Goal: Task Accomplishment & Management: Manage account settings

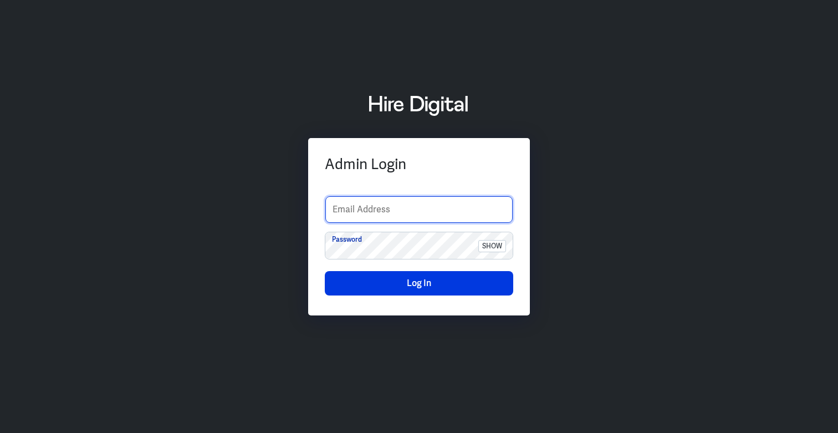
type input "finance-admin"
click at [412, 206] on input "finance-admin" at bounding box center [418, 209] width 187 height 27
type input "support@hiredigital.com"
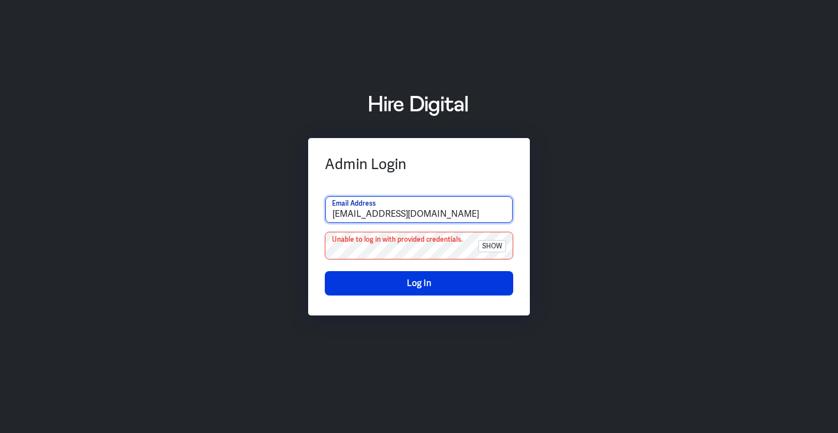
click at [418, 207] on input "support@hiredigital.com" at bounding box center [418, 209] width 187 height 27
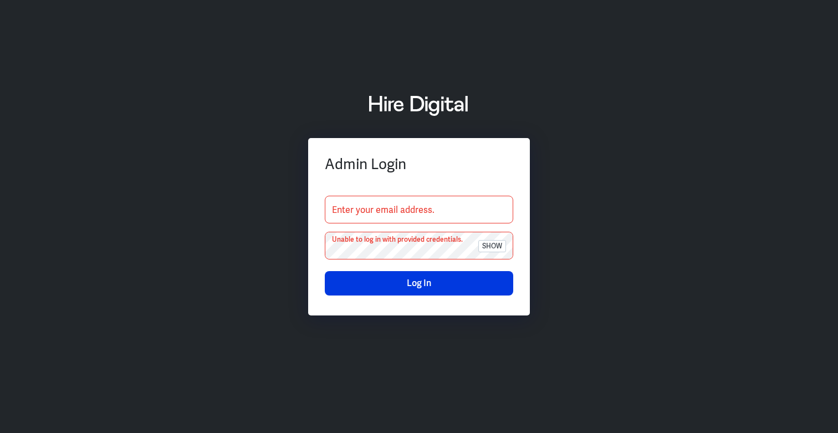
click at [430, 203] on input "text" at bounding box center [418, 209] width 187 height 27
click at [430, 205] on input "text" at bounding box center [418, 209] width 187 height 27
click at [237, 360] on div "Admin Login Enter your email address. Must include either "username" or "email"…" at bounding box center [419, 216] width 838 height 433
